Goal: Information Seeking & Learning: Learn about a topic

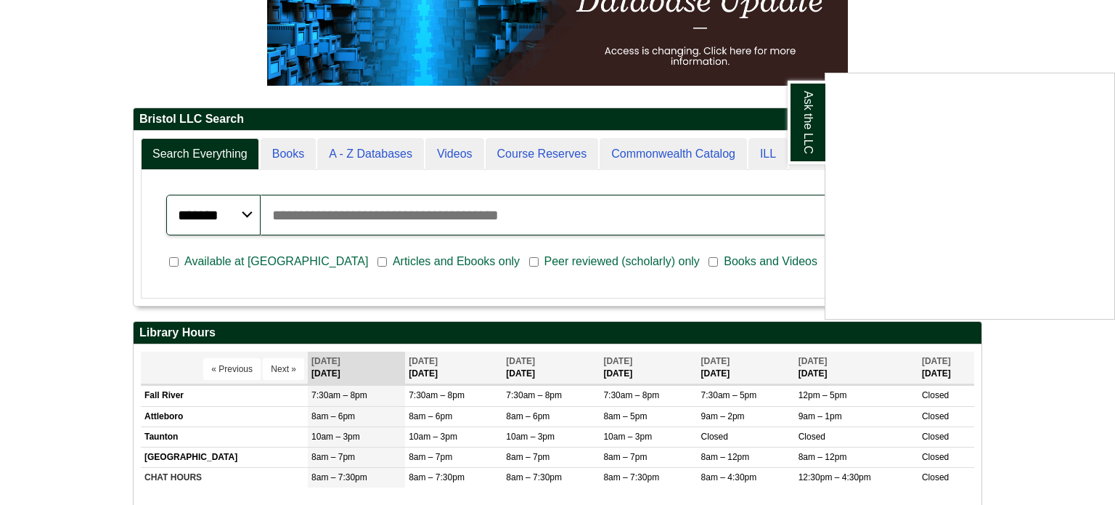
scroll to position [271, 0]
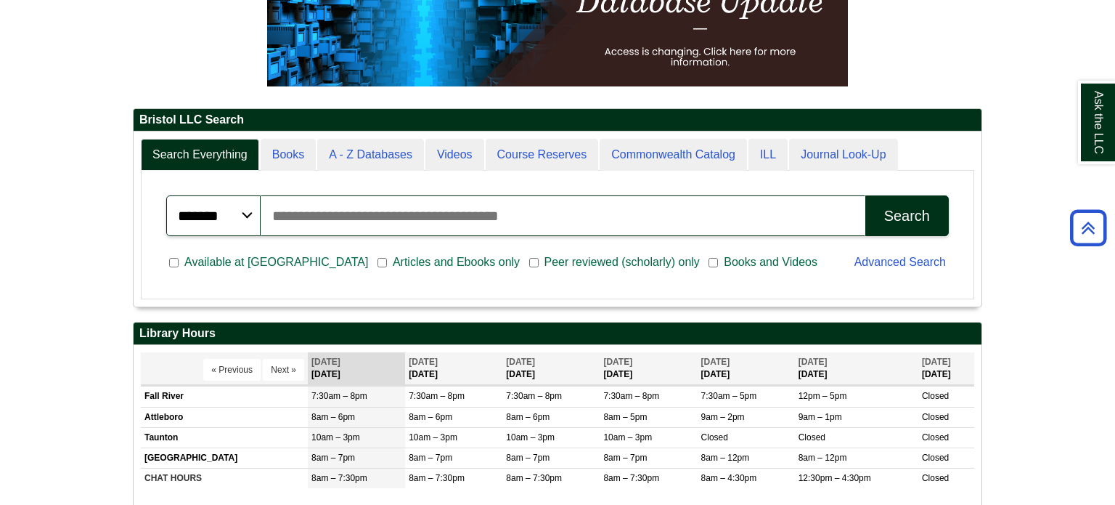
click at [342, 216] on input "Search articles, books, journals & more" at bounding box center [563, 215] width 605 height 41
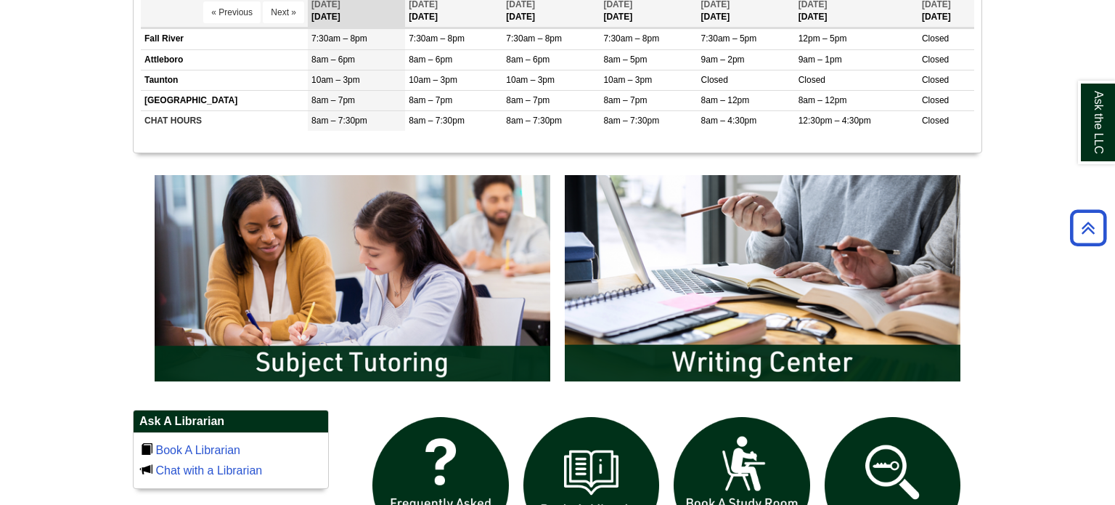
scroll to position [573, 0]
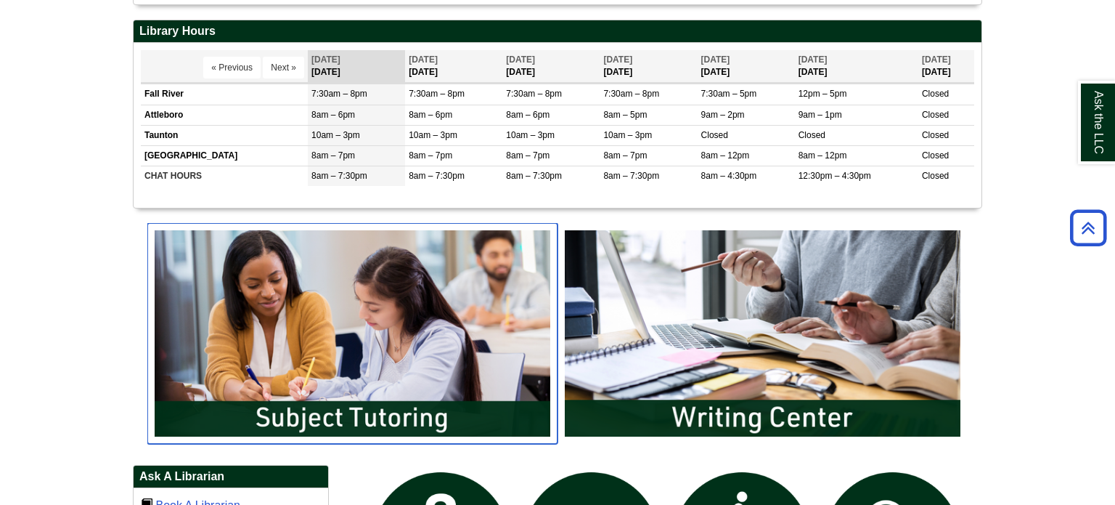
click at [366, 232] on img "slideshow" at bounding box center [352, 333] width 410 height 221
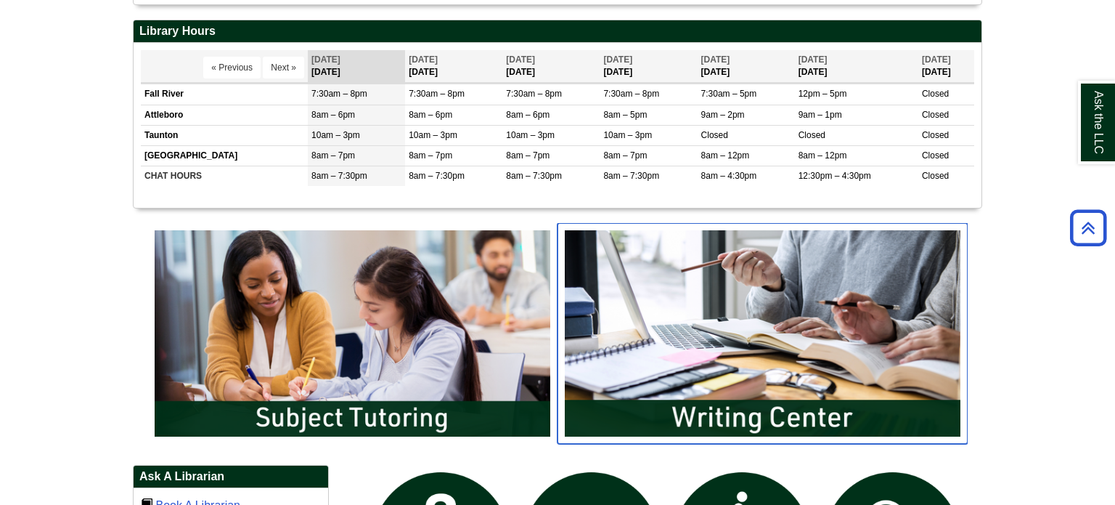
click at [660, 314] on img "slideshow" at bounding box center [763, 333] width 410 height 221
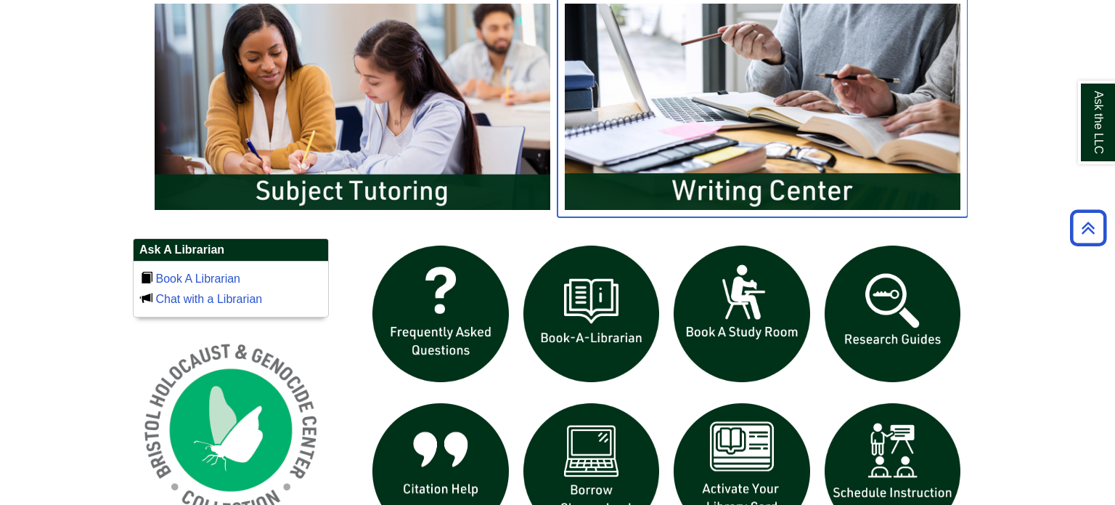
scroll to position [801, 0]
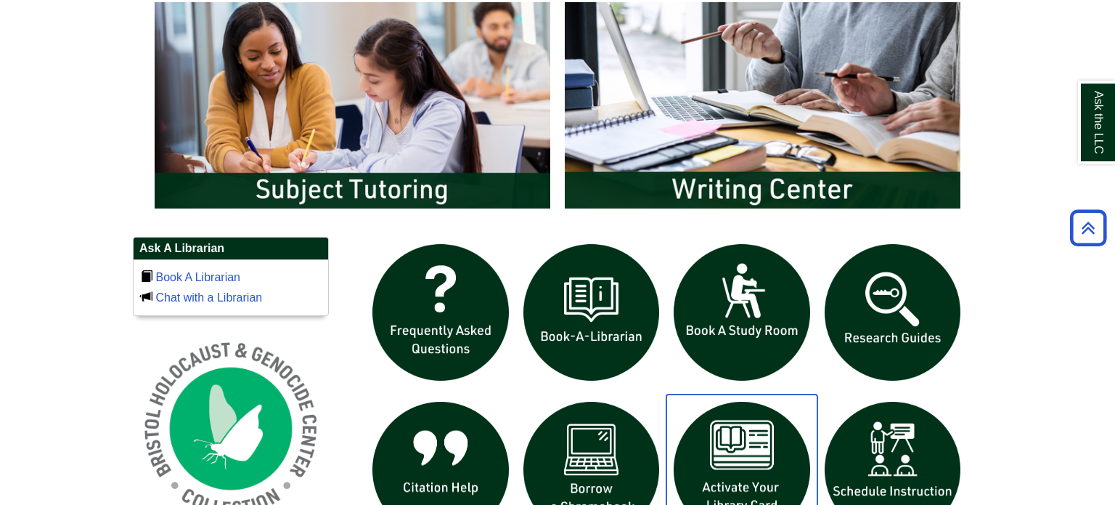
click at [737, 447] on img "slideshow" at bounding box center [742, 469] width 151 height 151
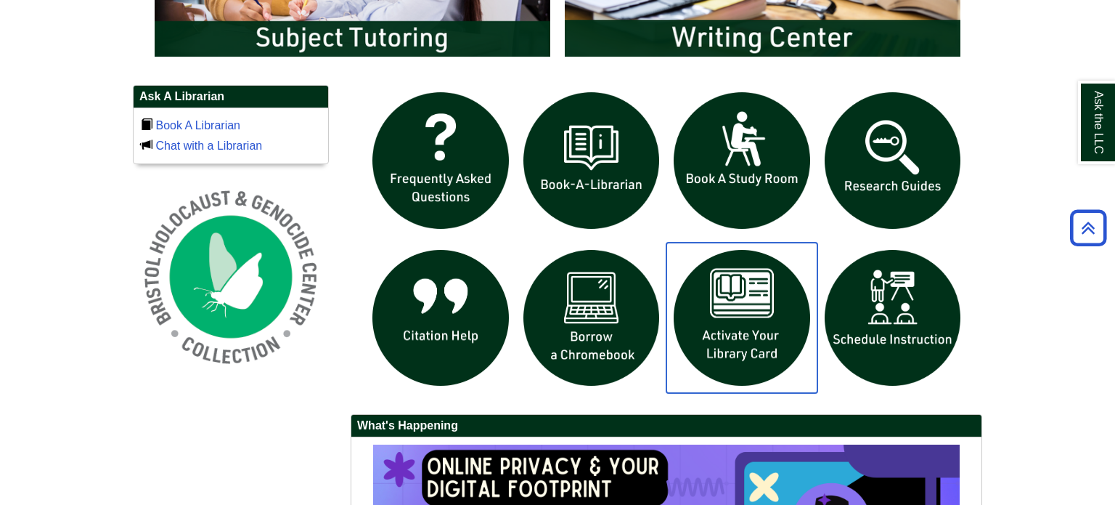
scroll to position [953, 0]
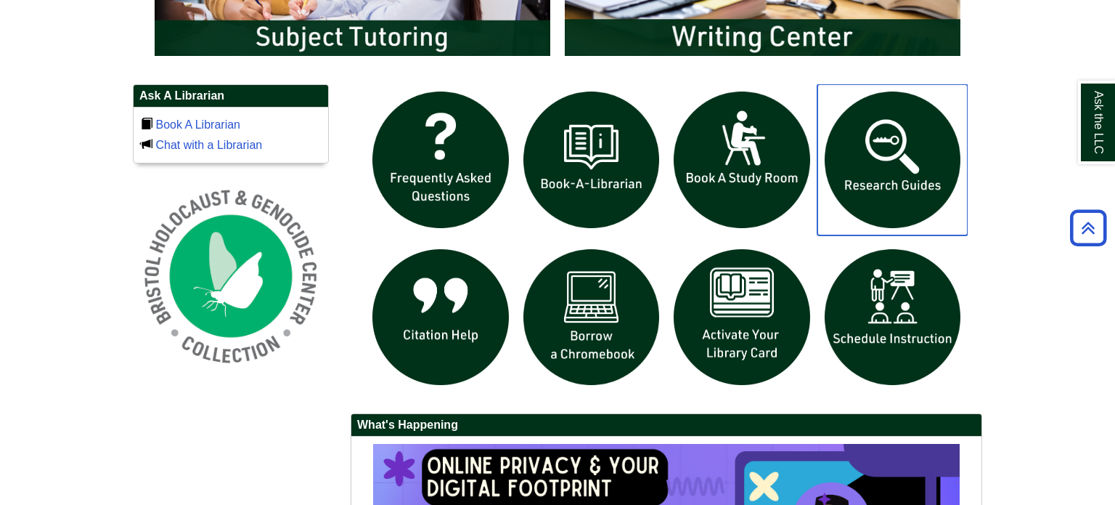
click at [890, 179] on img "slideshow" at bounding box center [893, 159] width 151 height 151
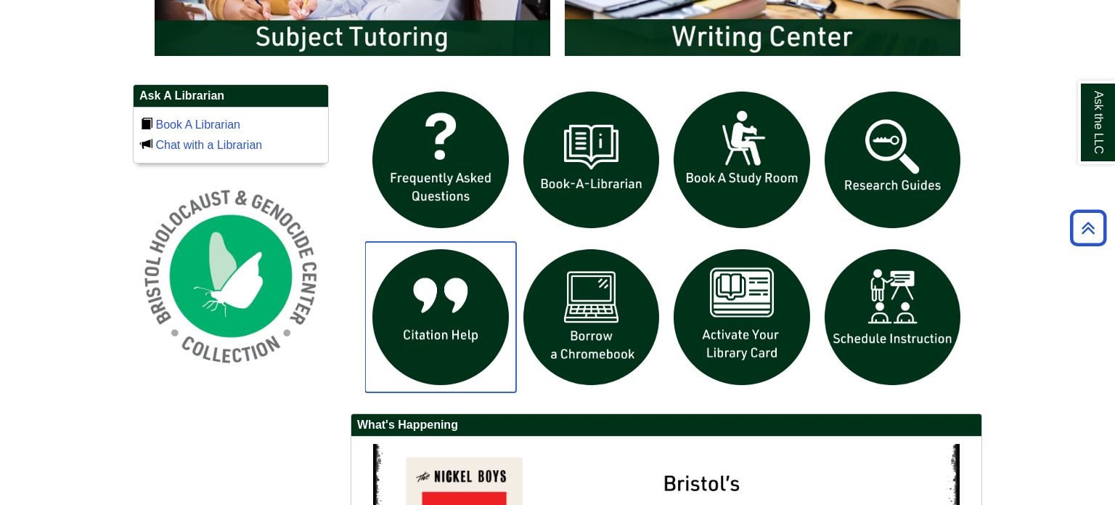
click at [482, 293] on img "slideshow" at bounding box center [440, 317] width 151 height 151
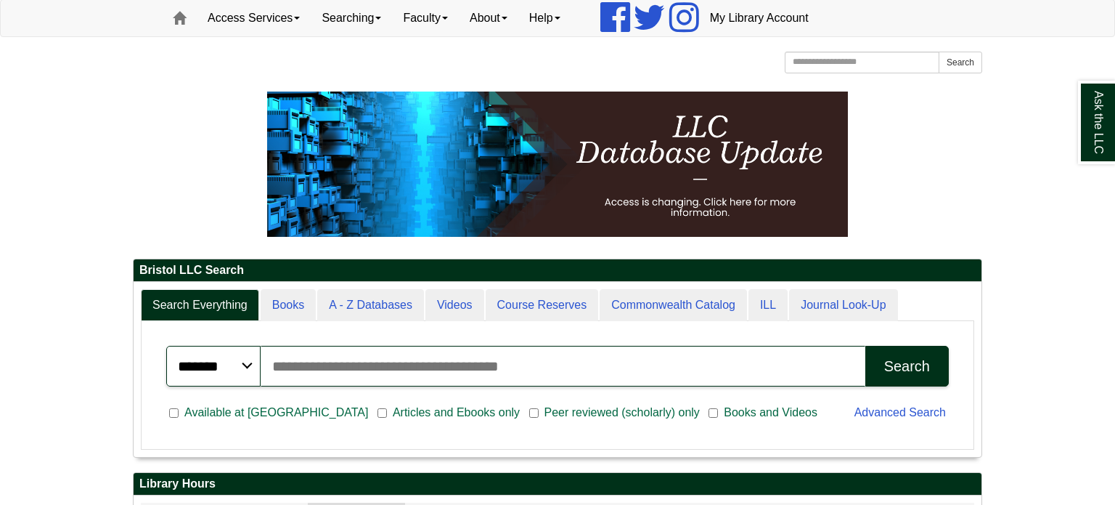
scroll to position [175, 848]
click at [714, 65] on div "Bristol Community College Bristol Community College Library Learning Commons Ho…" at bounding box center [558, 64] width 850 height 25
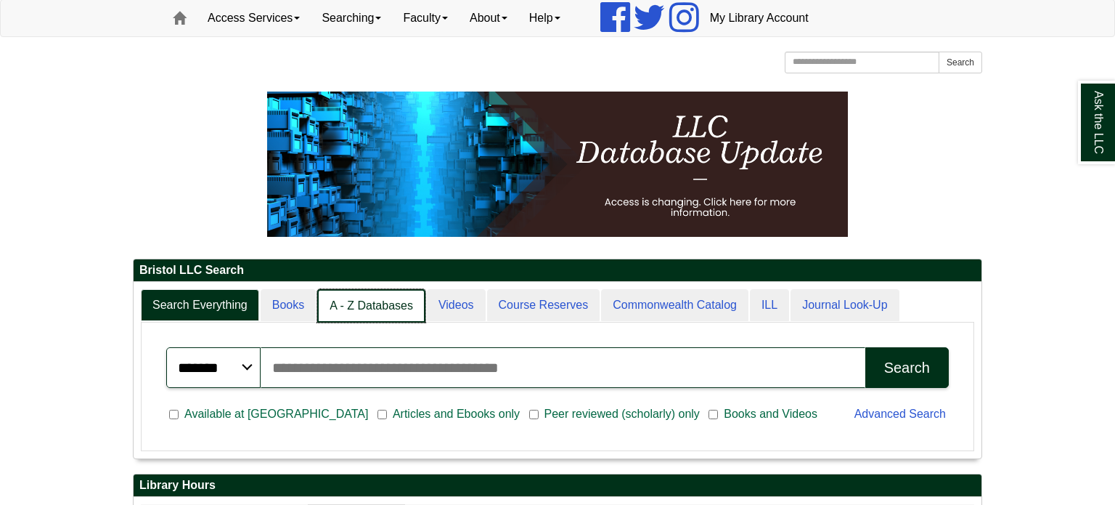
scroll to position [7, 7]
click at [364, 313] on link "A - Z Databases" at bounding box center [371, 306] width 108 height 34
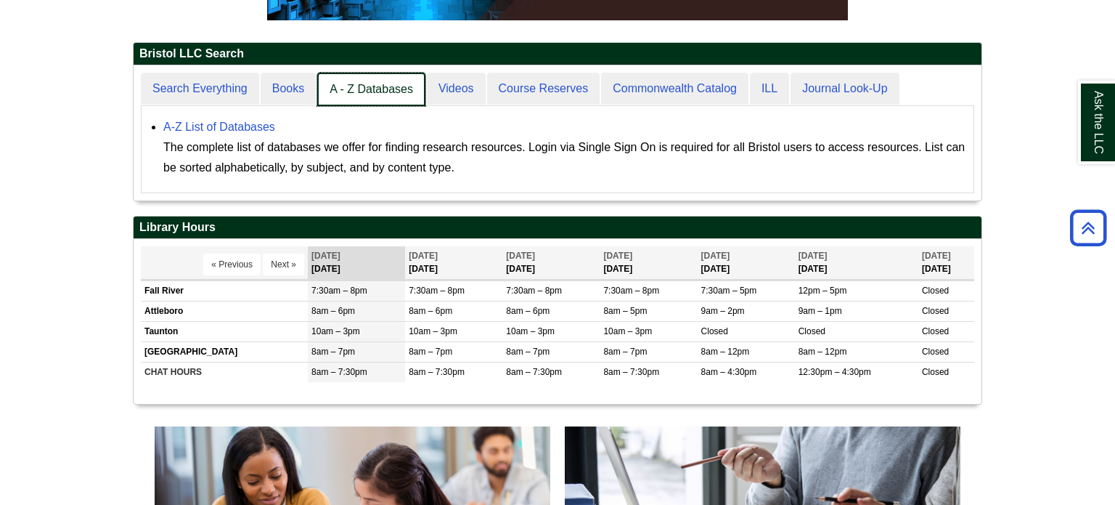
scroll to position [134, 848]
click at [355, 81] on link "A - Z Databases" at bounding box center [371, 90] width 108 height 34
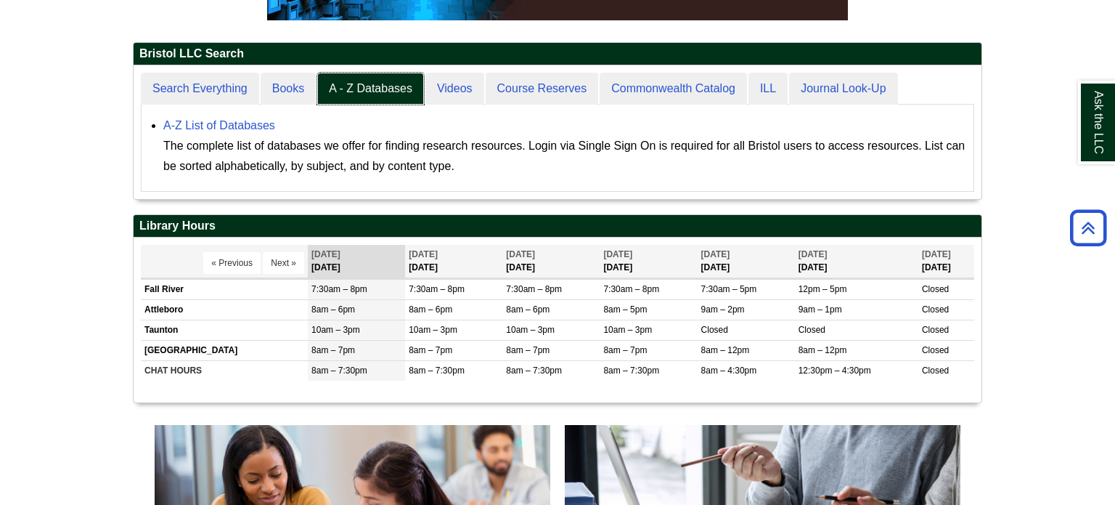
scroll to position [134, 848]
click at [256, 128] on link "A-Z List of Databases" at bounding box center [219, 125] width 112 height 12
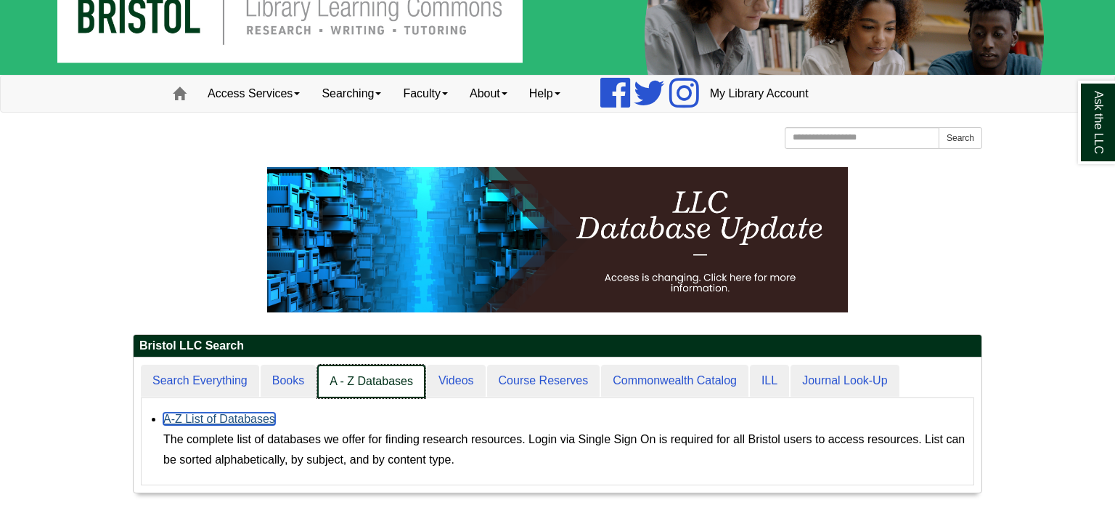
scroll to position [134, 848]
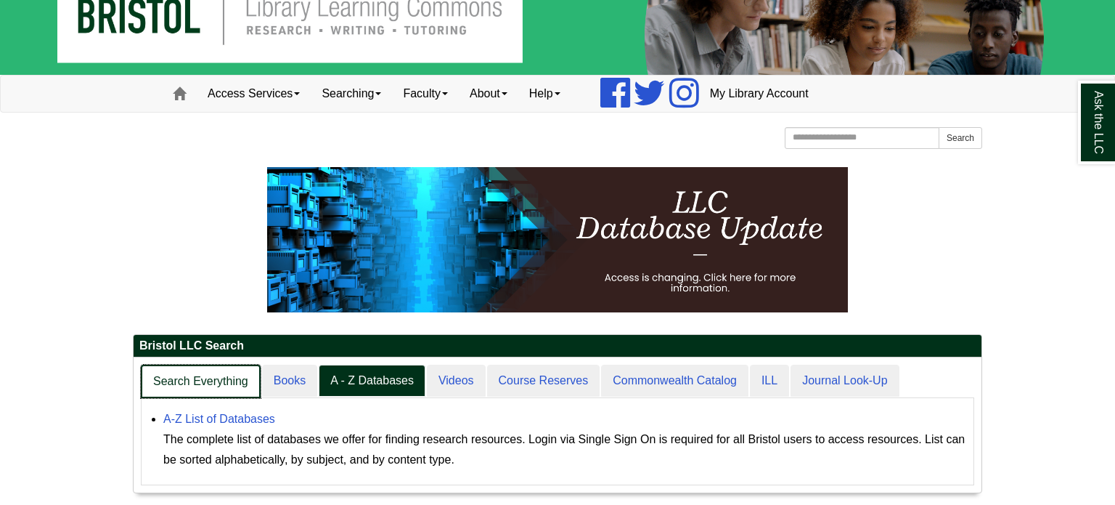
click at [228, 382] on link "Search Everything" at bounding box center [201, 381] width 120 height 34
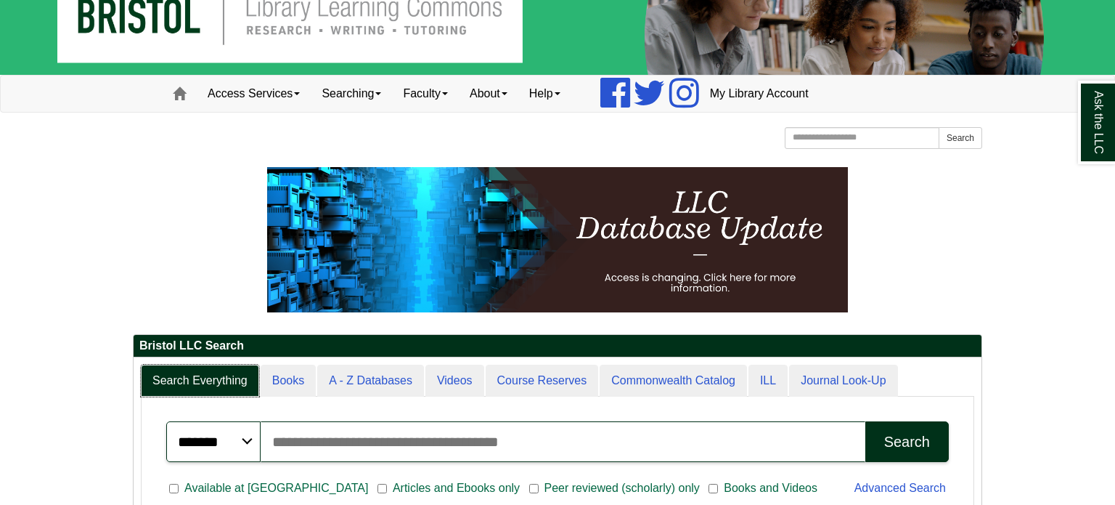
scroll to position [175, 848]
click at [307, 436] on input "Search articles, books, journals & more" at bounding box center [563, 441] width 605 height 41
click at [285, 438] on input "Search articles, books, journals & more" at bounding box center [563, 441] width 605 height 41
type input "**********"
click at [865, 421] on button "Search" at bounding box center [906, 441] width 83 height 41
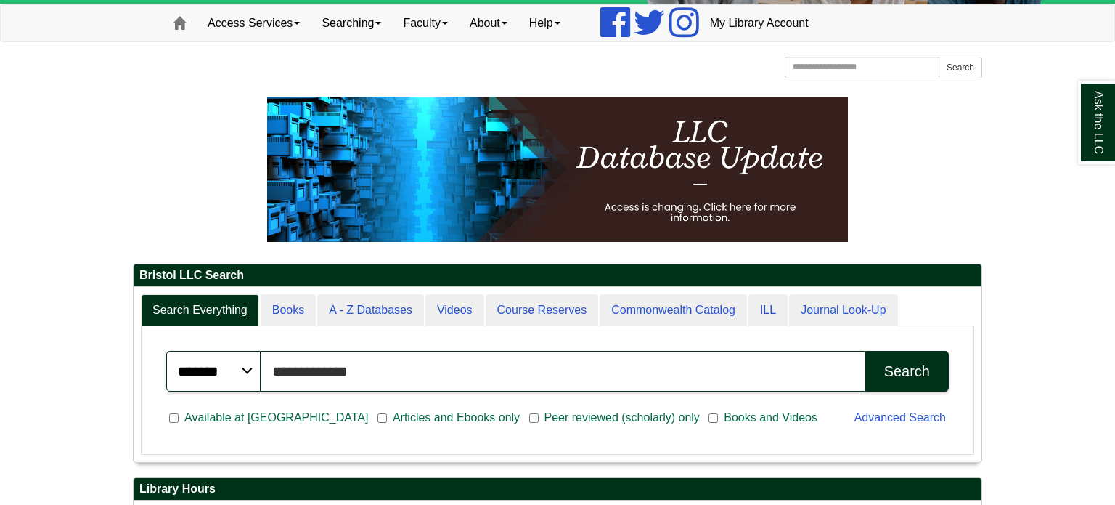
scroll to position [116, 0]
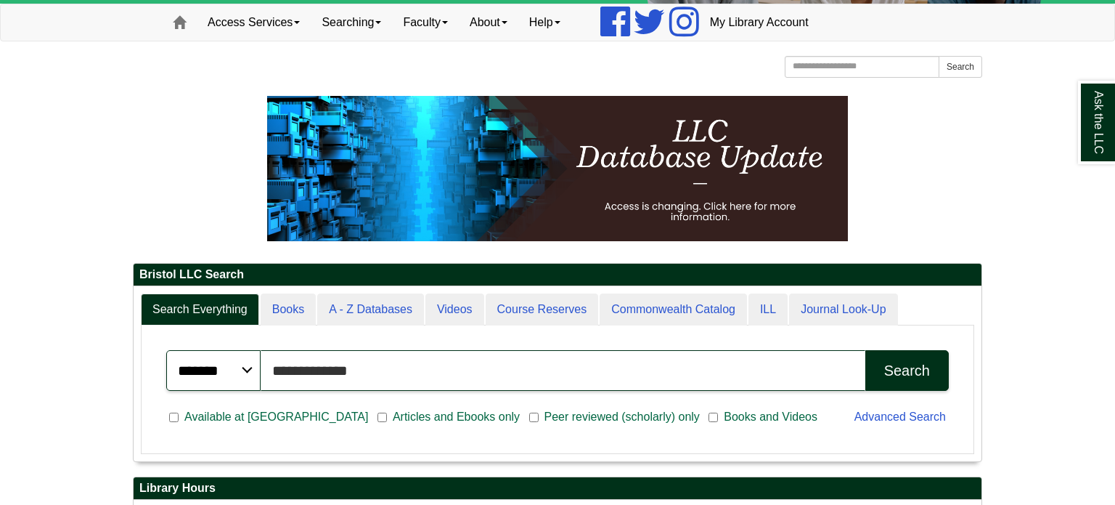
click at [429, 382] on input "**********" at bounding box center [563, 370] width 605 height 41
drag, startPoint x: 429, startPoint y: 382, endPoint x: 158, endPoint y: 375, distance: 271.7
click at [158, 375] on div "**********" at bounding box center [558, 370] width 800 height 58
click at [341, 362] on input "Search articles, books, journals & more" at bounding box center [563, 370] width 605 height 41
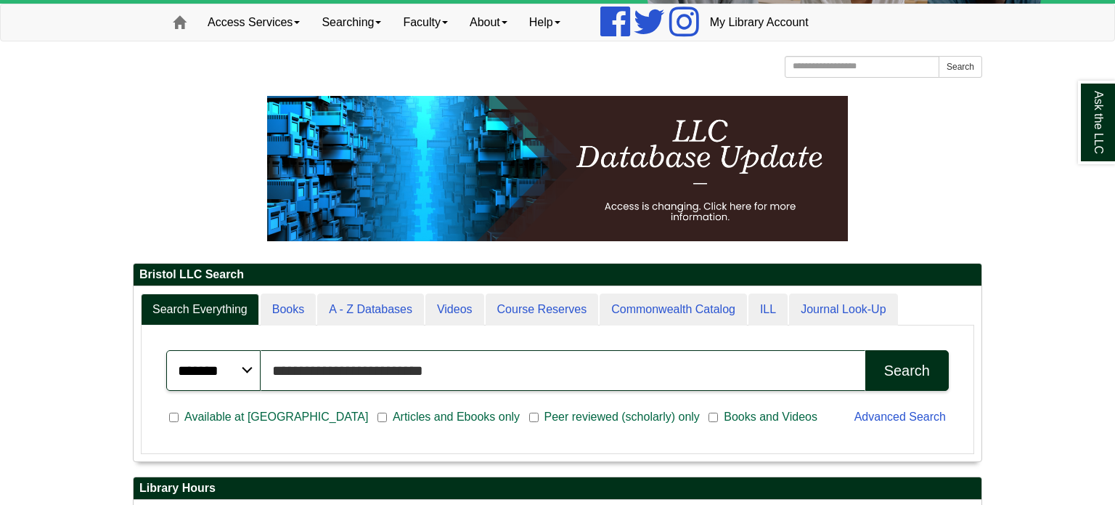
type input "**********"
click at [865, 350] on button "Search" at bounding box center [906, 370] width 83 height 41
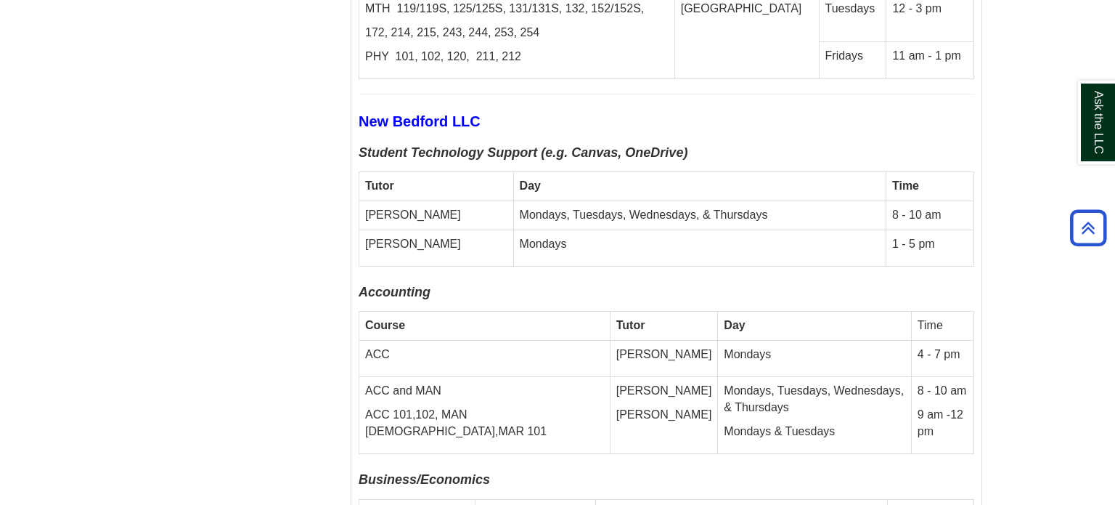
scroll to position [5431, 0]
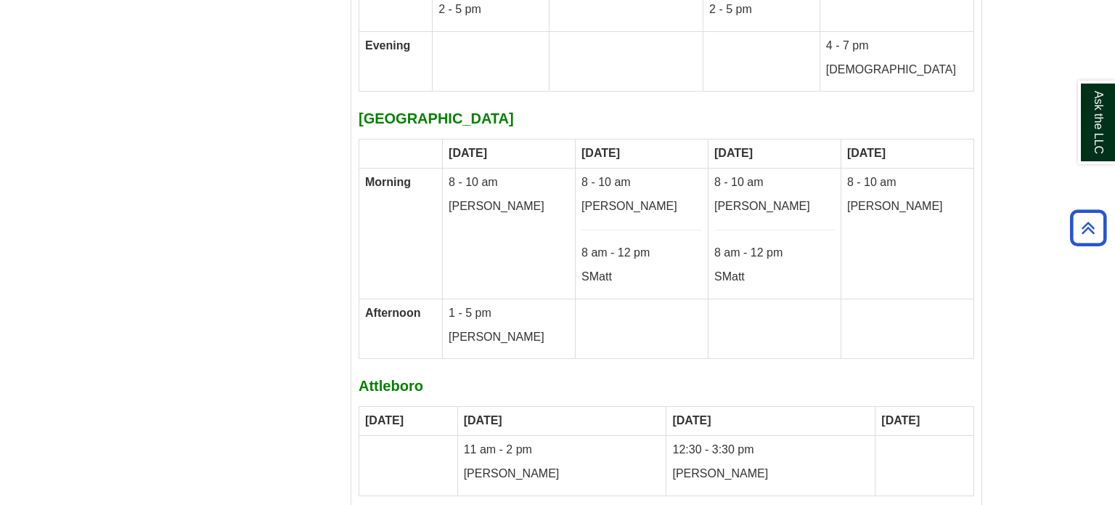
scroll to position [7930, 0]
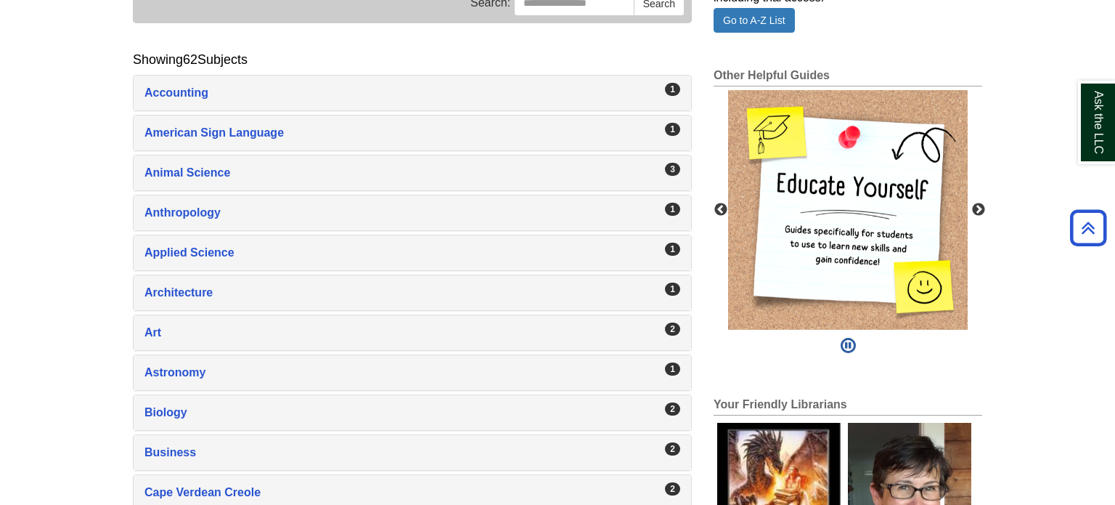
scroll to position [264, 0]
